Goal: Find specific page/section: Find specific page/section

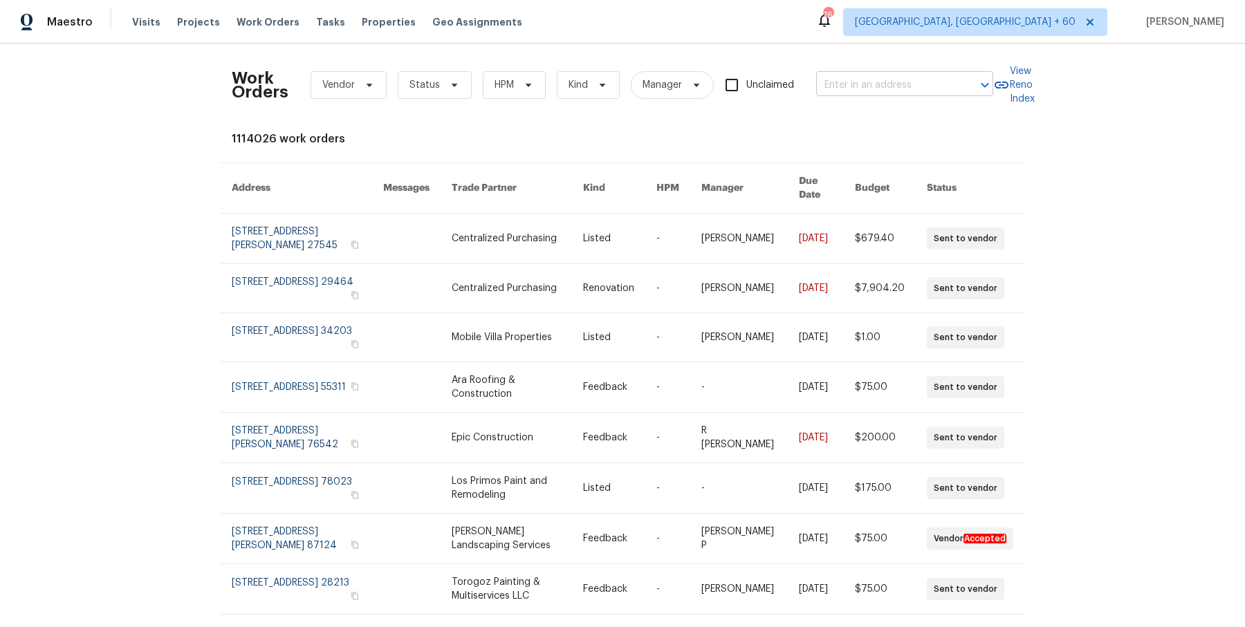
click at [840, 85] on input "text" at bounding box center [885, 85] width 138 height 21
paste input "[STREET_ADDRESS][PERSON_NAME]"
type input "[STREET_ADDRESS][PERSON_NAME]"
click at [842, 106] on li "[STREET_ADDRESS]" at bounding box center [902, 115] width 177 height 23
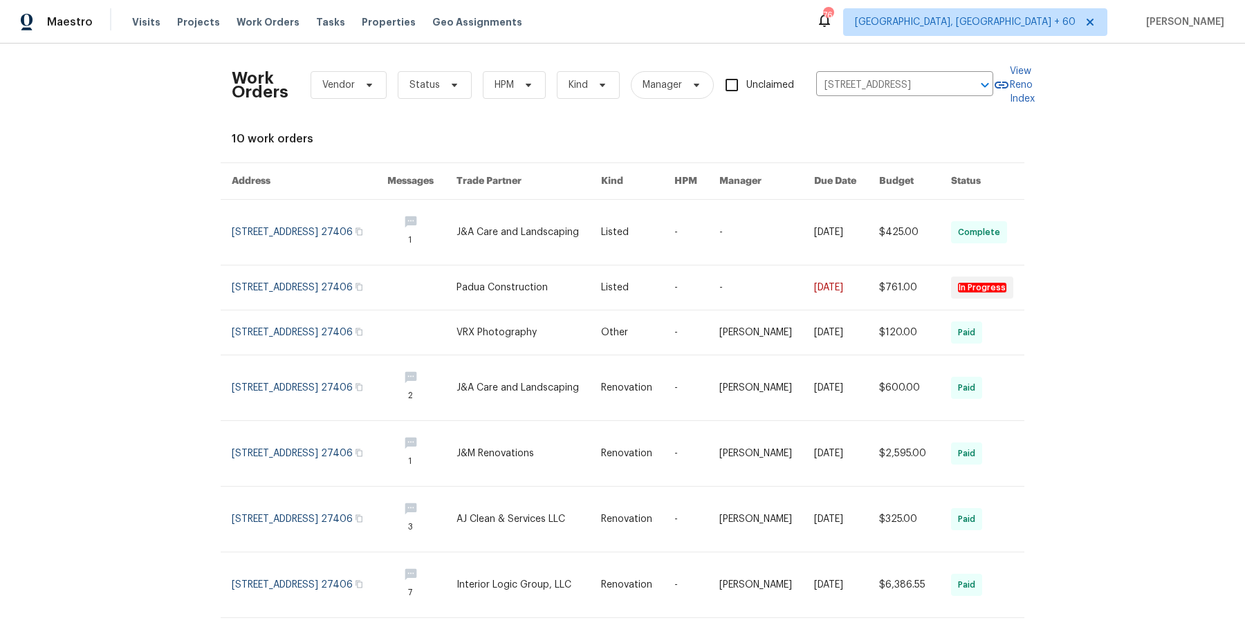
click at [713, 233] on link at bounding box center [696, 232] width 45 height 65
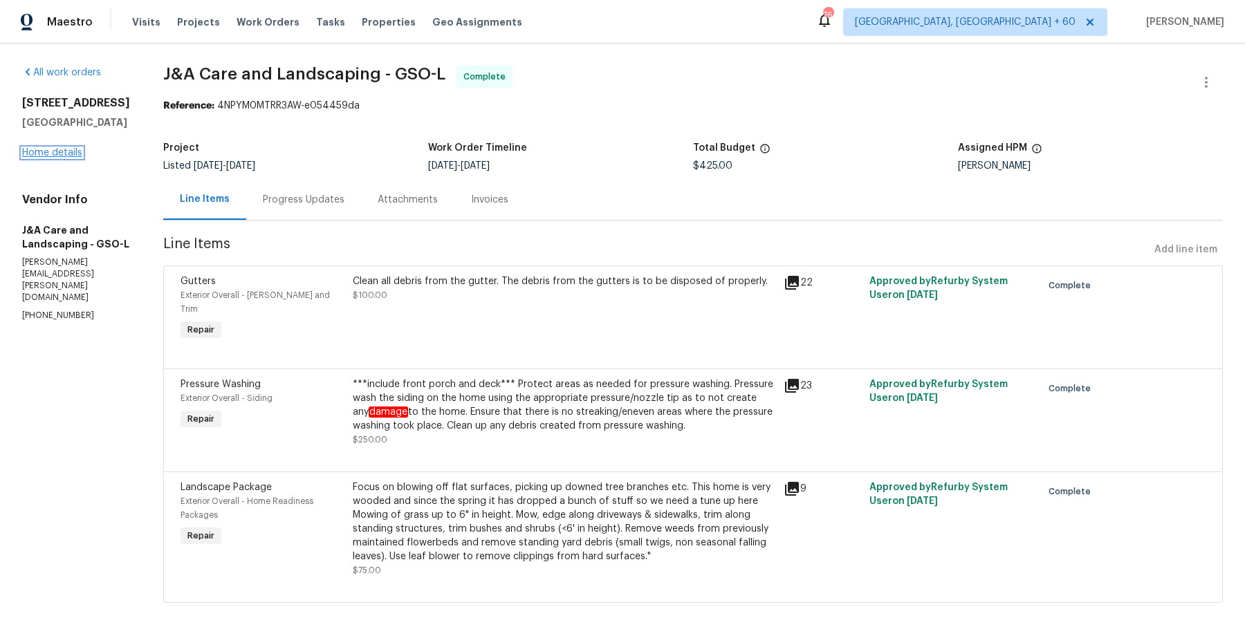
click at [67, 156] on link "Home details" at bounding box center [52, 153] width 60 height 10
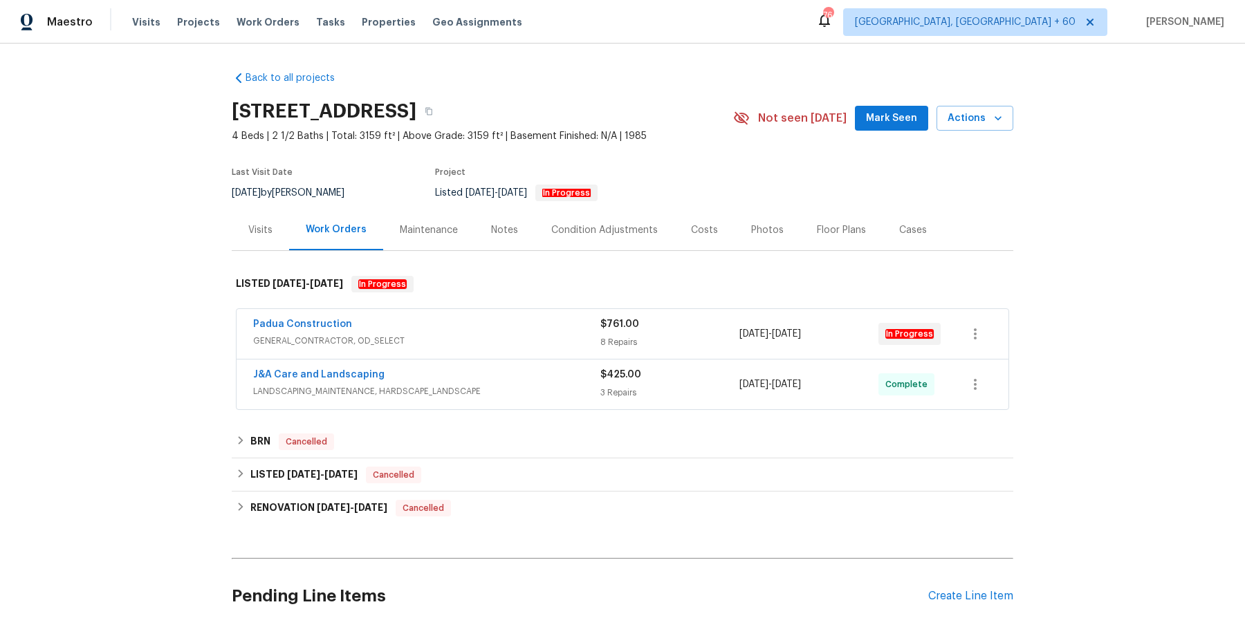
click at [515, 334] on span "GENERAL_CONTRACTOR, OD_SELECT" at bounding box center [426, 341] width 347 height 14
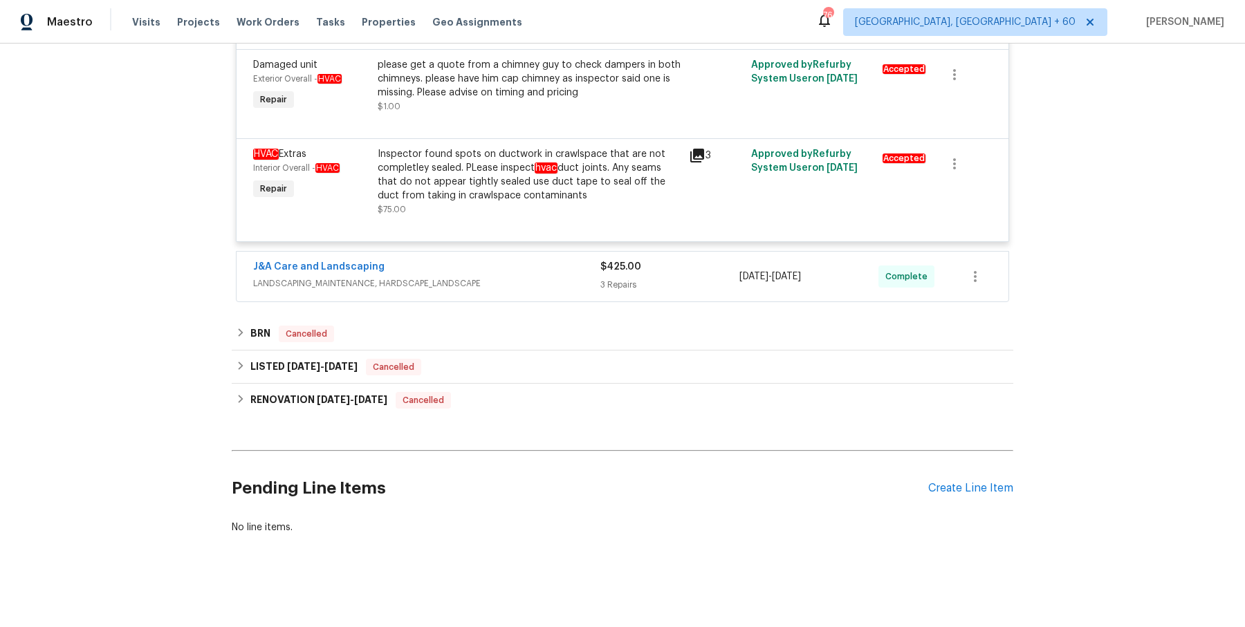
click at [539, 275] on div "J&A Care and Landscaping" at bounding box center [426, 268] width 347 height 17
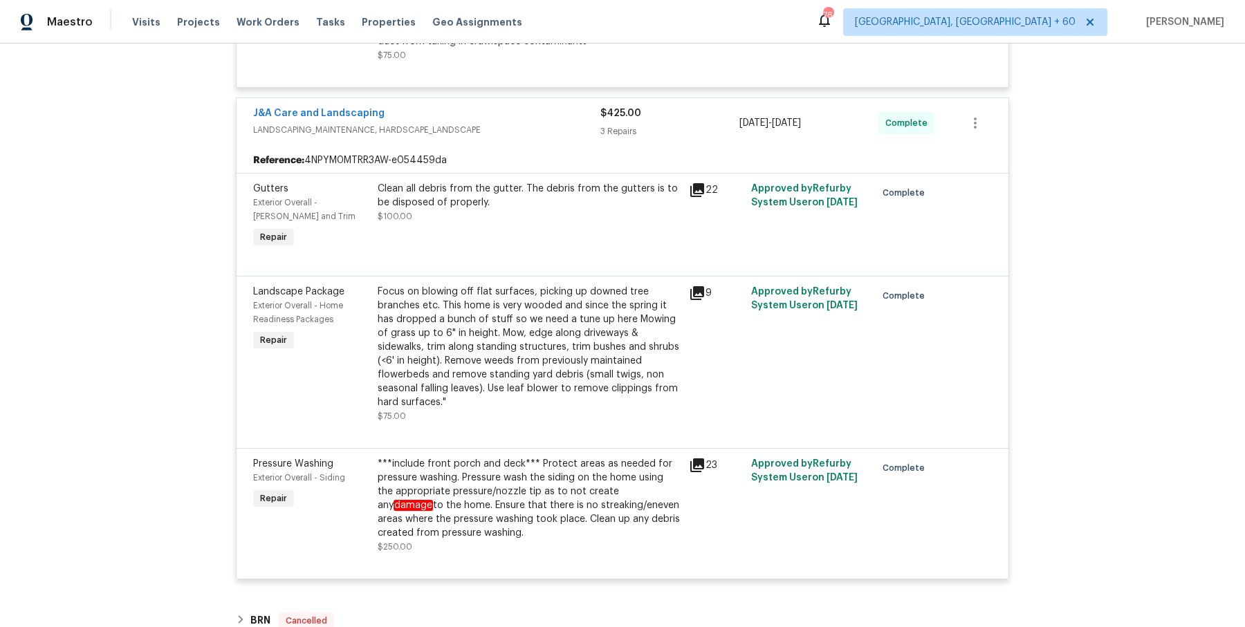
scroll to position [1449, 0]
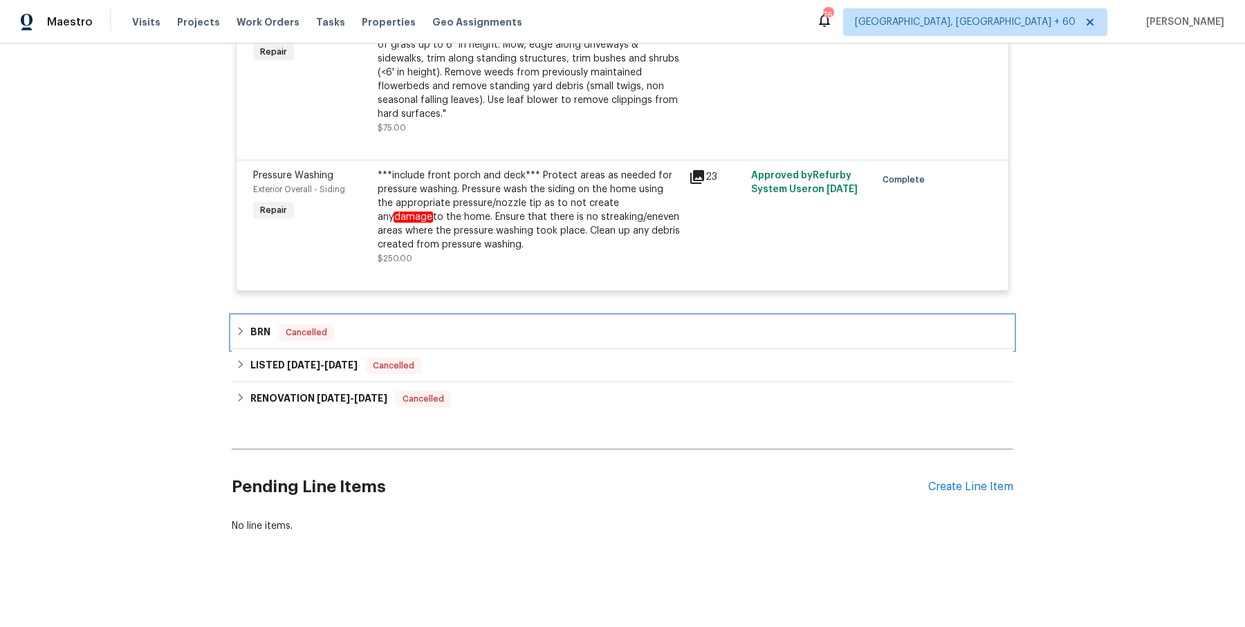
click at [454, 342] on div "BRN Cancelled" at bounding box center [622, 332] width 781 height 33
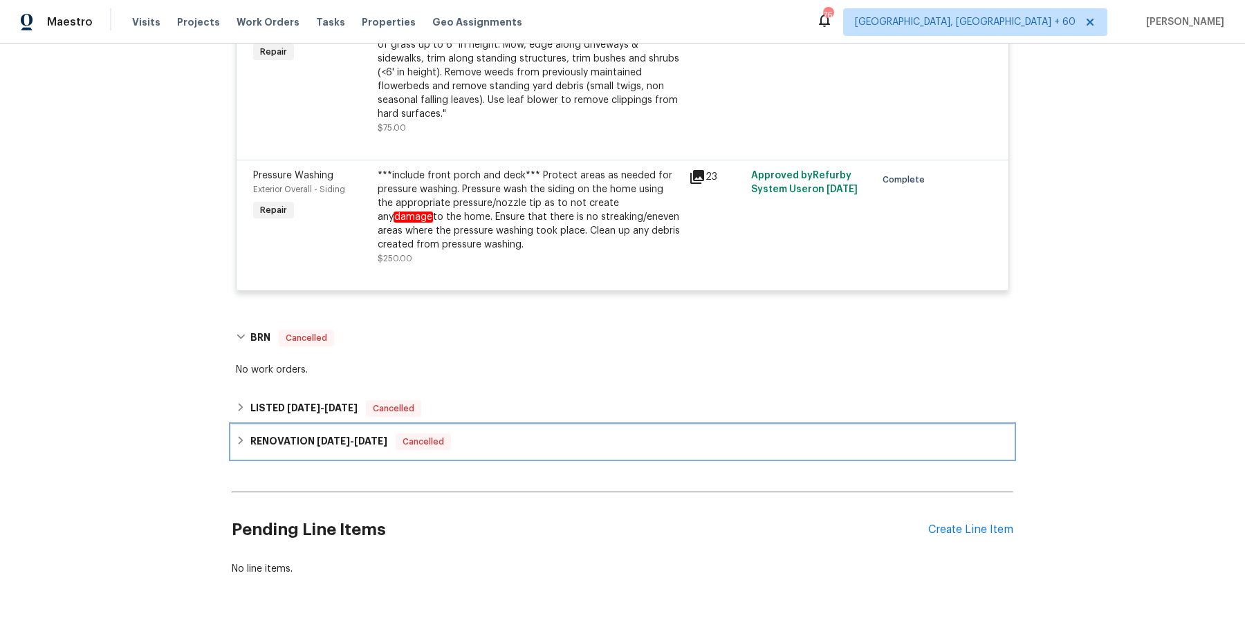
click at [445, 427] on div "RENOVATION [DATE] - [DATE] Cancelled" at bounding box center [622, 441] width 781 height 33
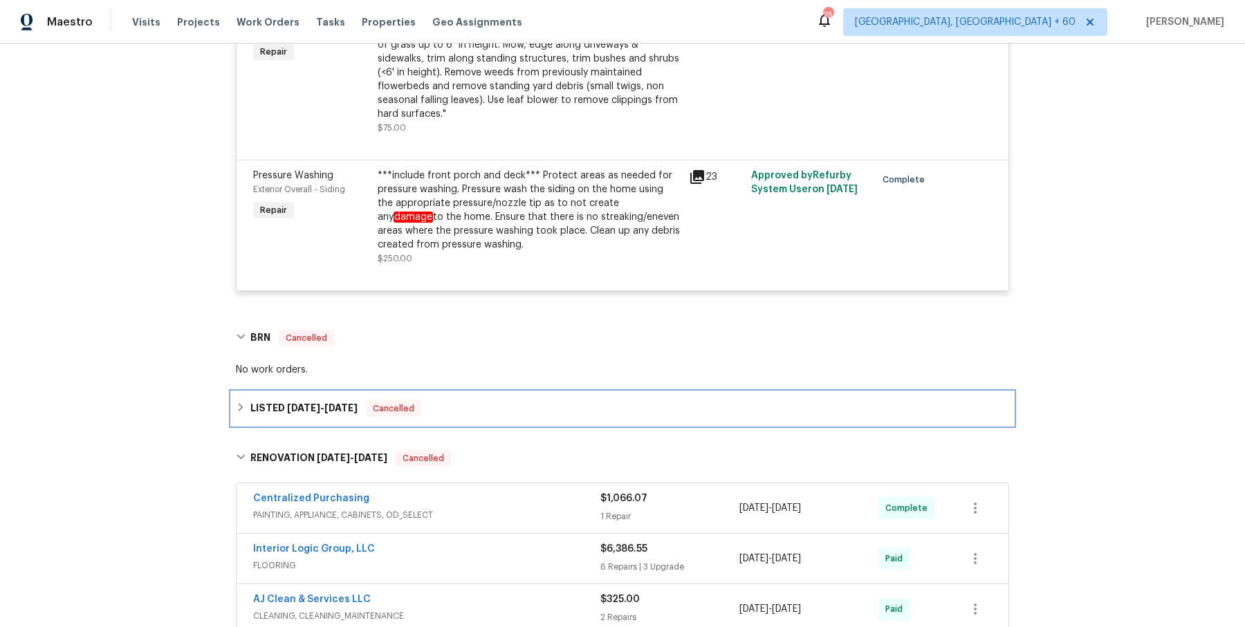
click at [474, 422] on div "LISTED [DATE] - [DATE] Cancelled" at bounding box center [622, 408] width 781 height 33
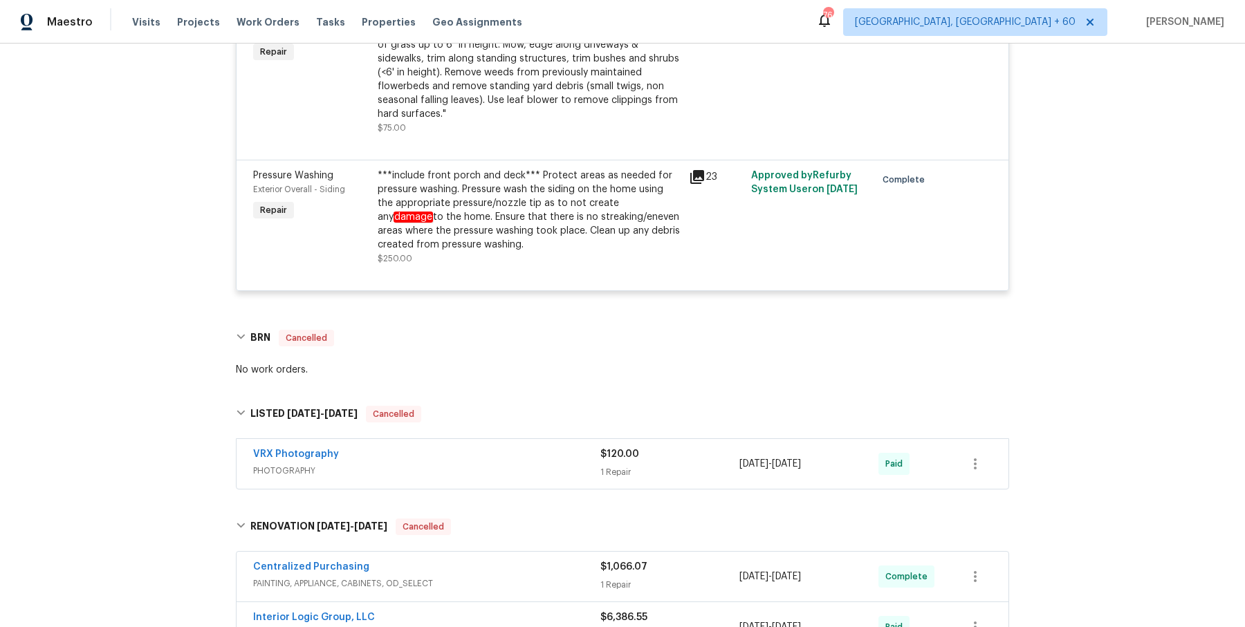
click at [493, 456] on div "VRX Photography" at bounding box center [426, 455] width 347 height 17
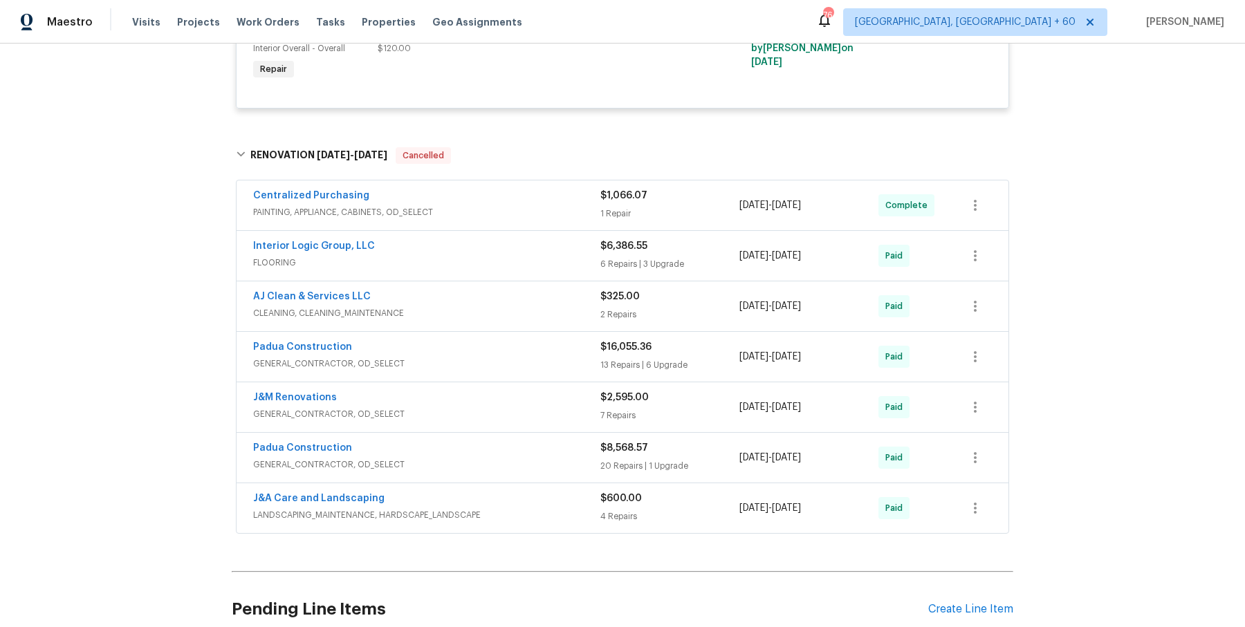
click at [573, 201] on div "Centralized Purchasing" at bounding box center [426, 197] width 347 height 17
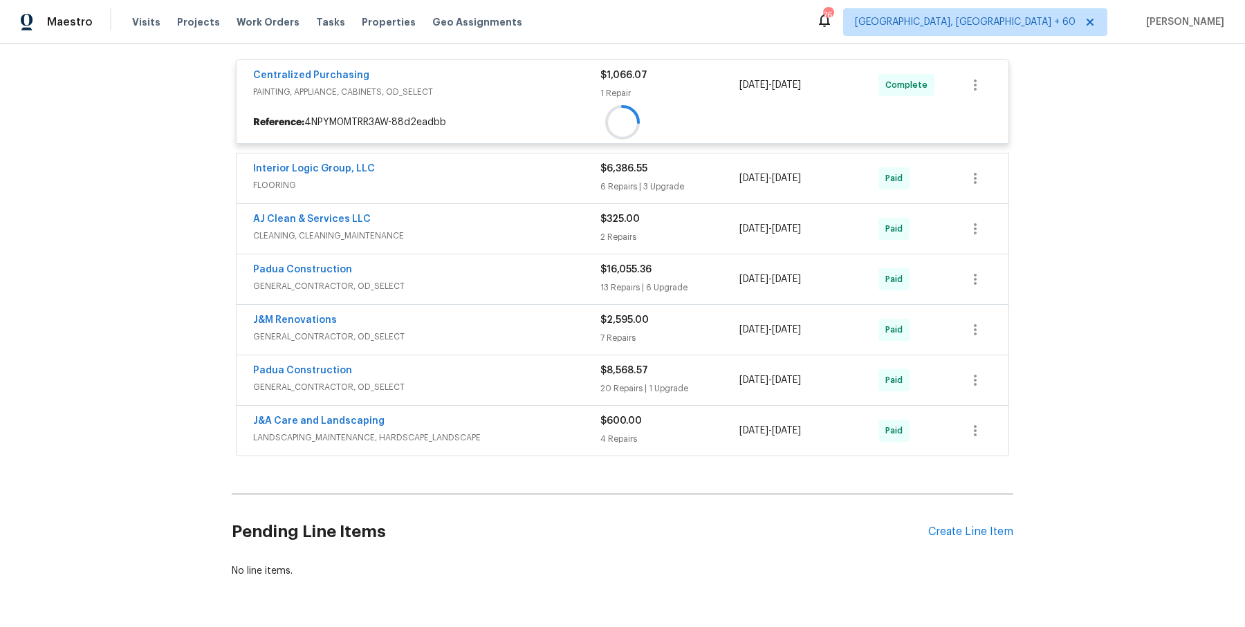
scroll to position [2099, 0]
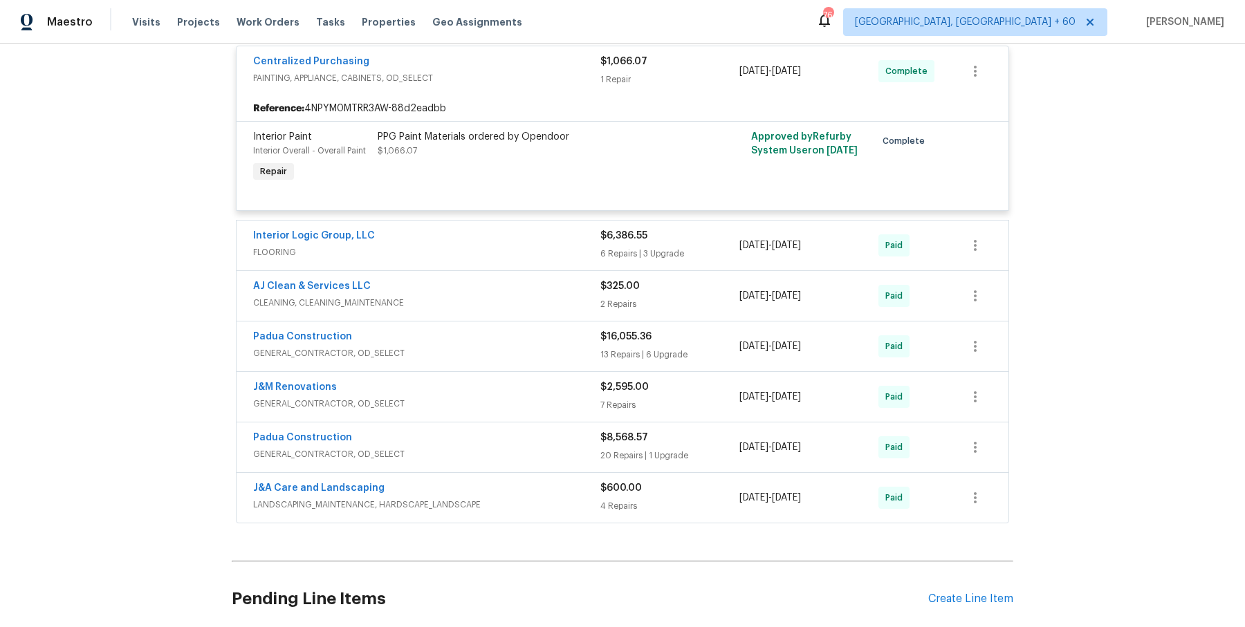
click at [571, 236] on div "Interior Logic Group, LLC" at bounding box center [426, 237] width 347 height 17
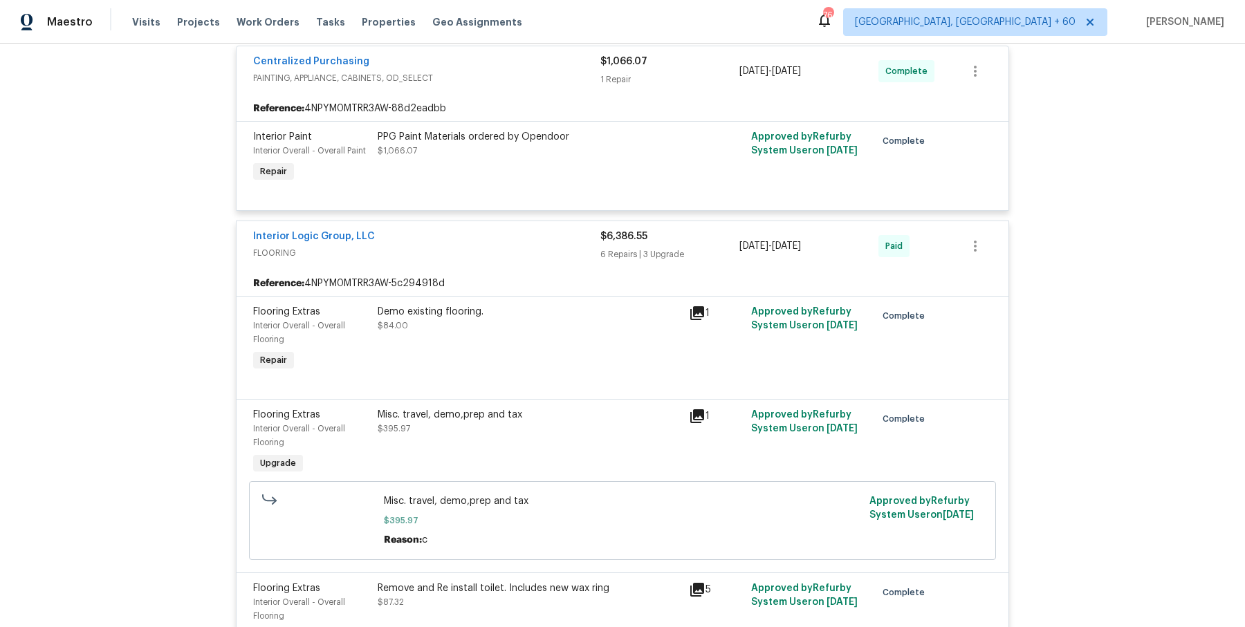
scroll to position [3329, 0]
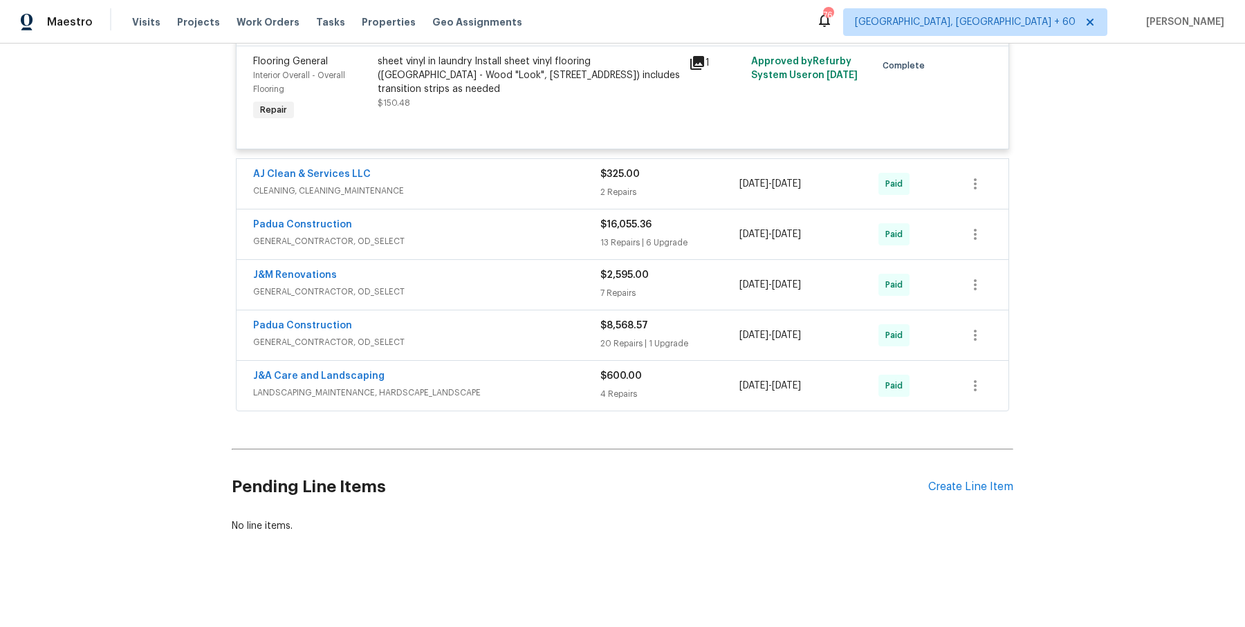
click at [540, 189] on span "CLEANING, CLEANING_MAINTENANCE" at bounding box center [426, 191] width 347 height 14
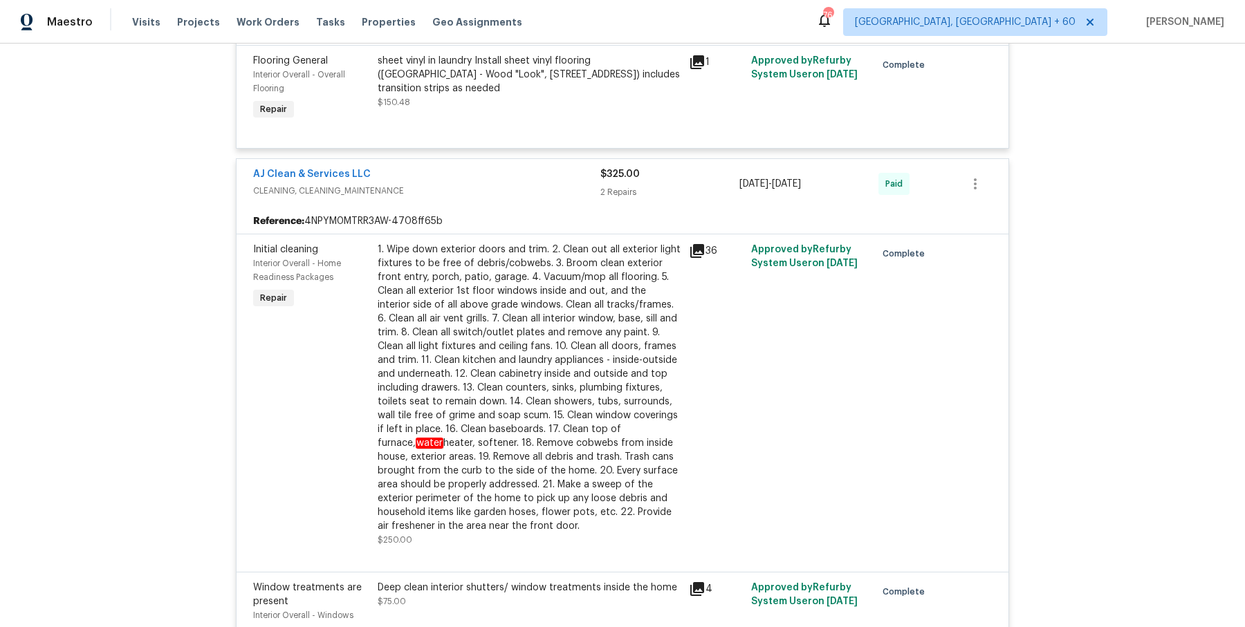
scroll to position [3806, 0]
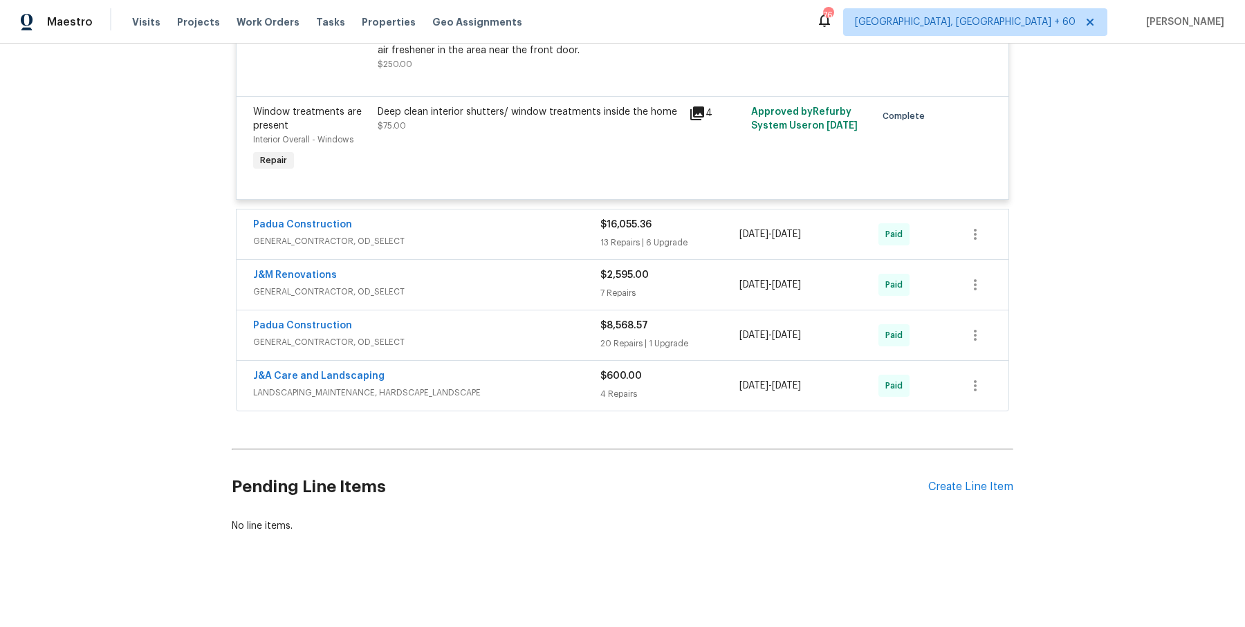
click at [544, 254] on div "Padua Construction GENERAL_CONTRACTOR, OD_SELECT $16,055.36 13 Repairs | 6 Upgr…" at bounding box center [623, 235] width 772 height 50
click at [555, 245] on span "GENERAL_CONTRACTOR, OD_SELECT" at bounding box center [426, 241] width 347 height 14
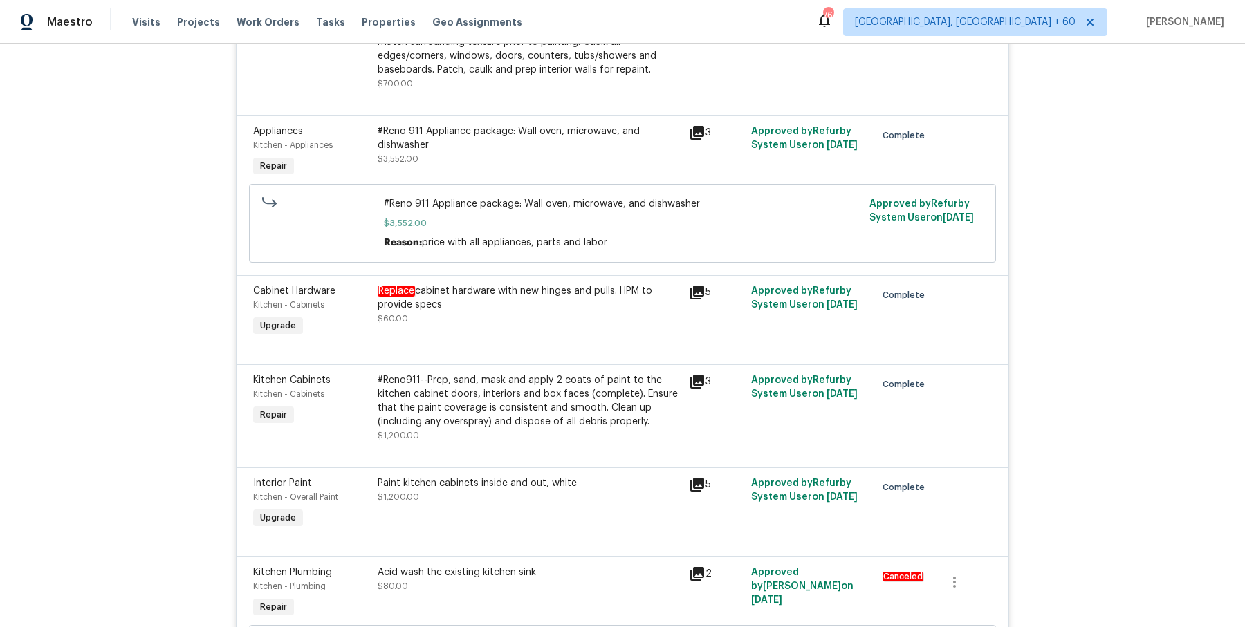
scroll to position [6366, 0]
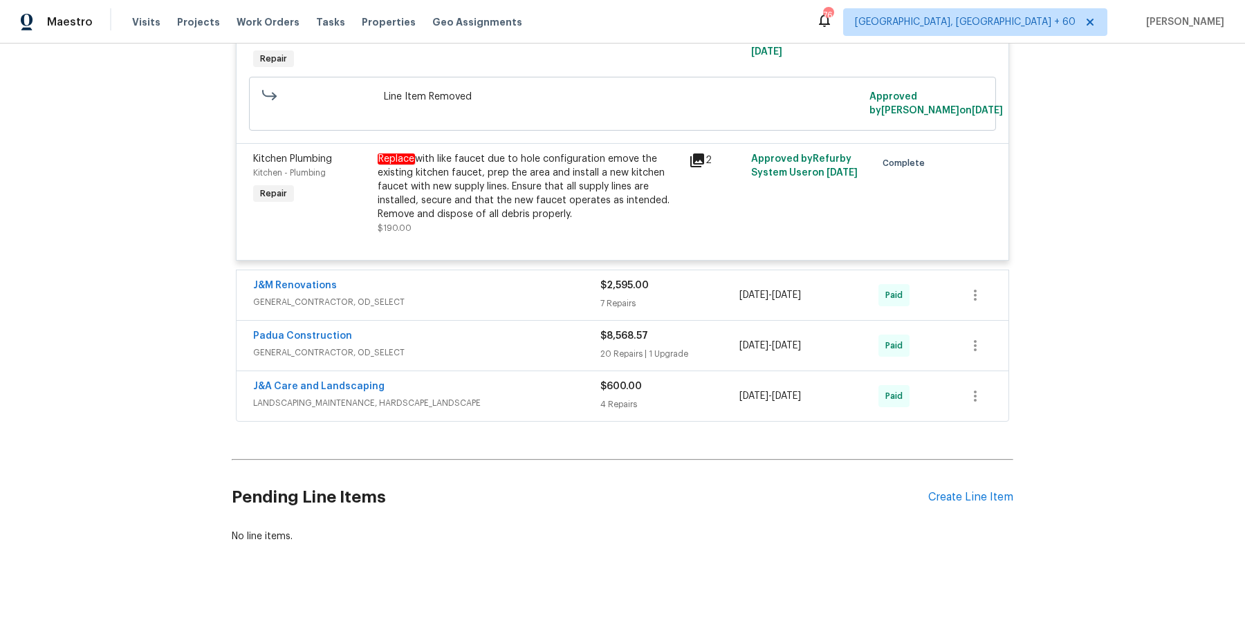
click at [567, 295] on span "GENERAL_CONTRACTOR, OD_SELECT" at bounding box center [426, 302] width 347 height 14
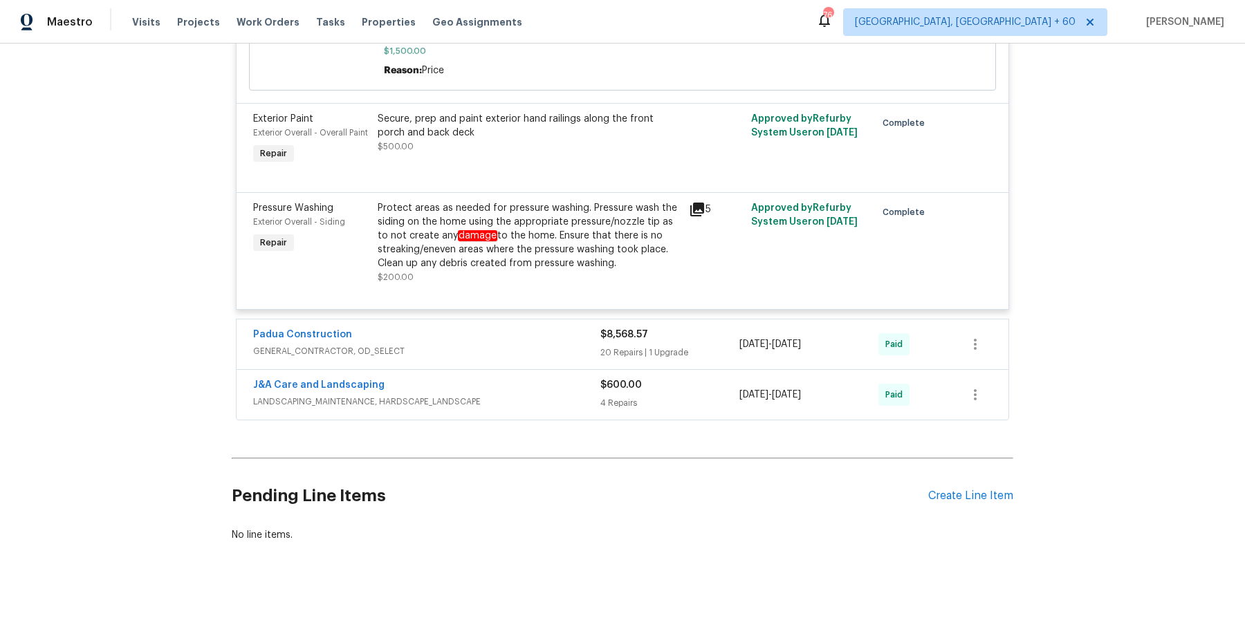
click at [566, 344] on span "GENERAL_CONTRACTOR, OD_SELECT" at bounding box center [426, 351] width 347 height 14
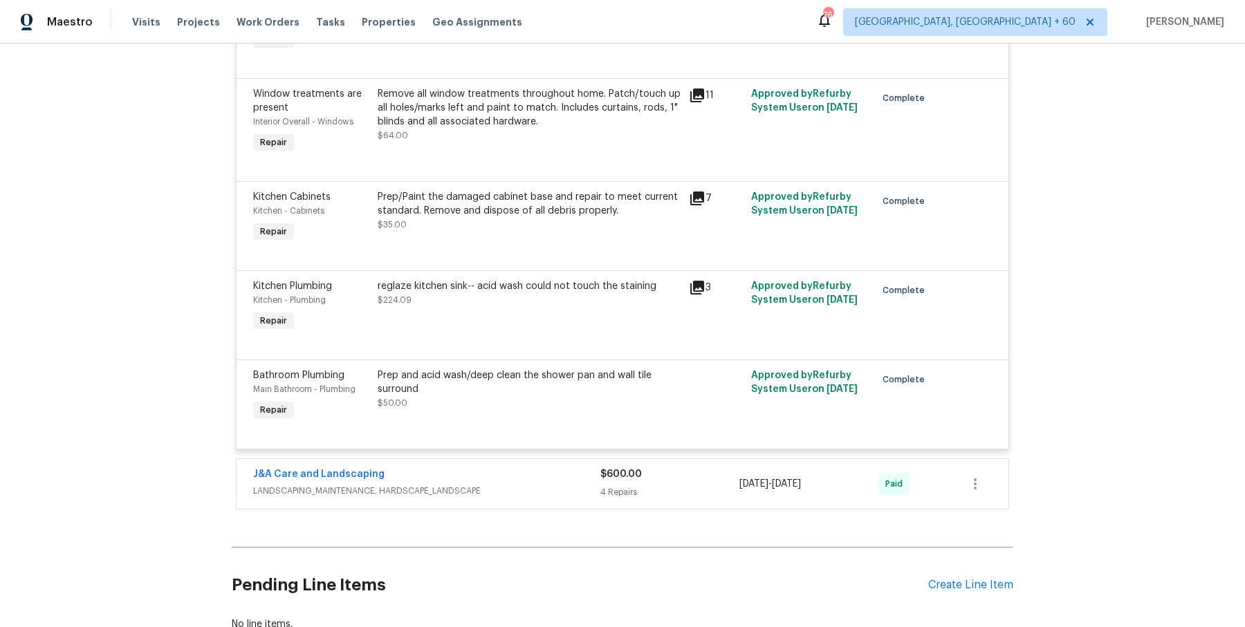
scroll to position [9585, 0]
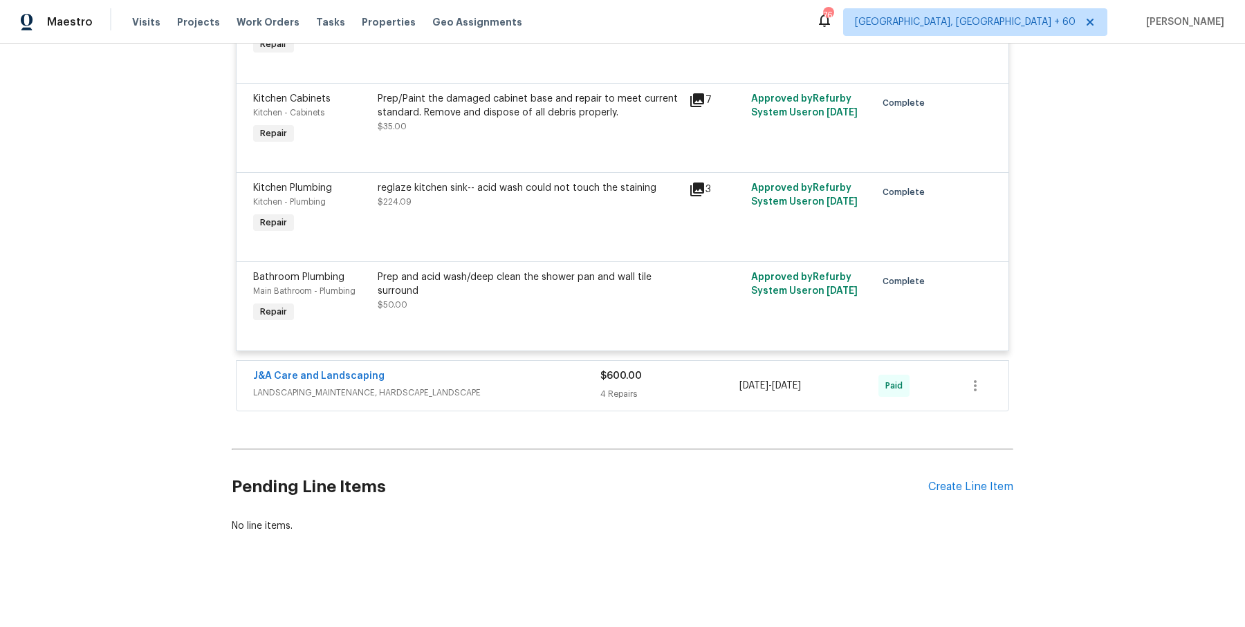
click at [557, 398] on span "LANDSCAPING_MAINTENANCE, HARDSCAPE_LANDSCAPE" at bounding box center [426, 393] width 347 height 14
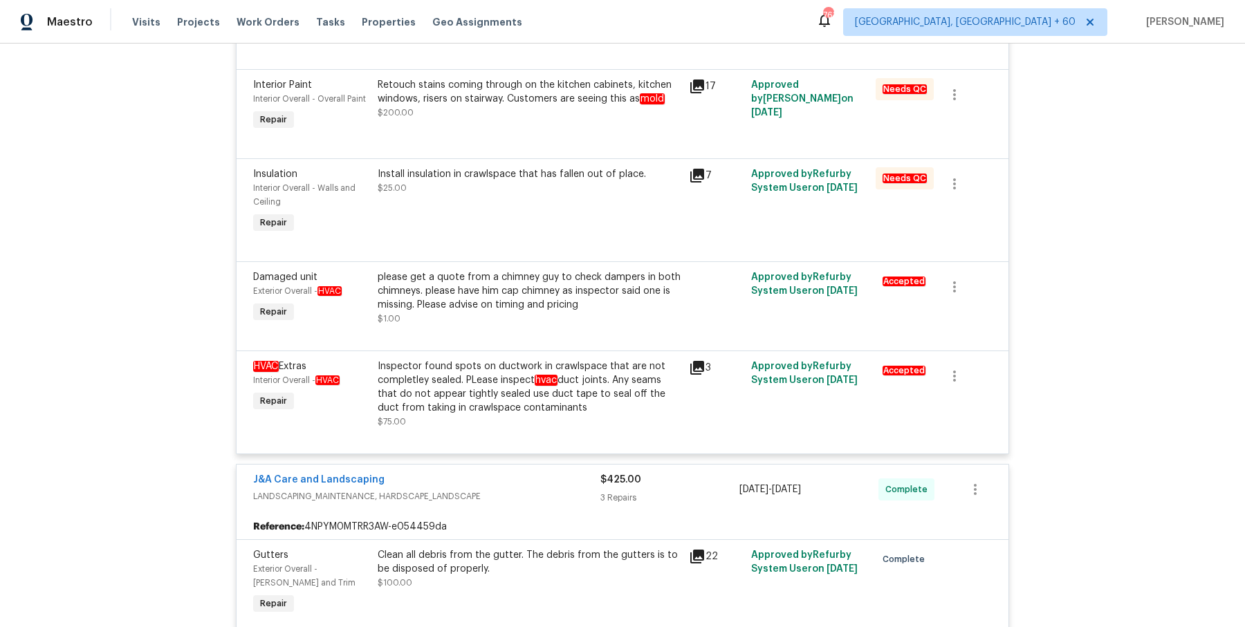
scroll to position [0, 0]
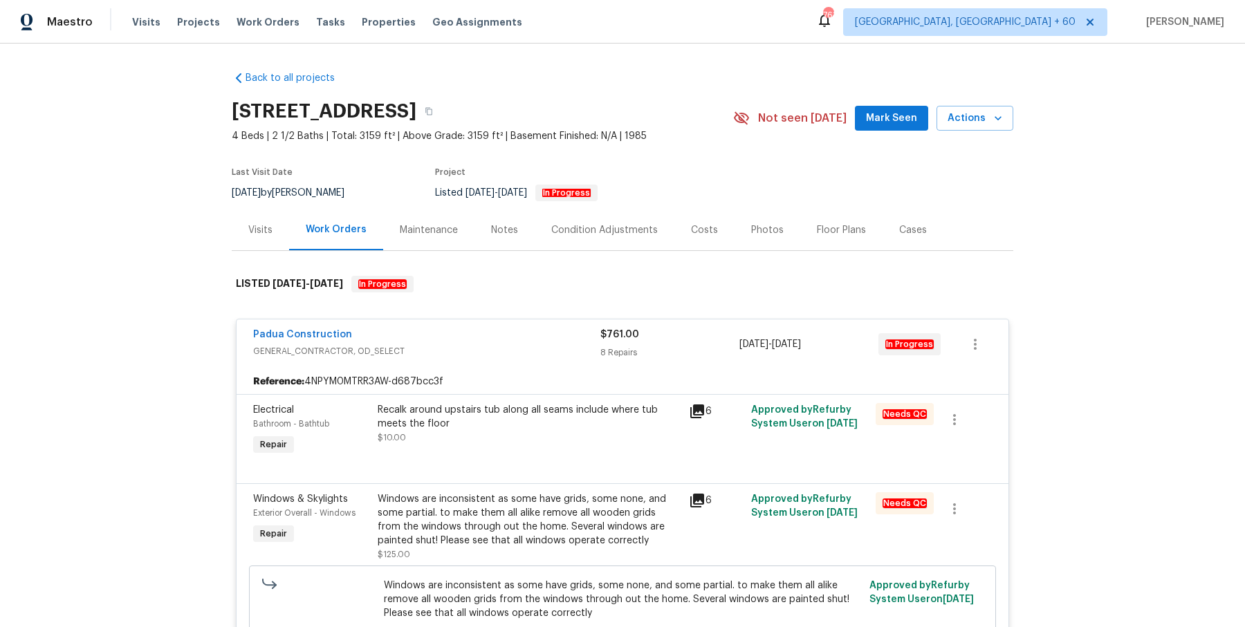
click at [648, 100] on div "[STREET_ADDRESS]" at bounding box center [482, 111] width 501 height 36
click at [441, 106] on button "button" at bounding box center [428, 111] width 25 height 25
